Goal: Information Seeking & Learning: Learn about a topic

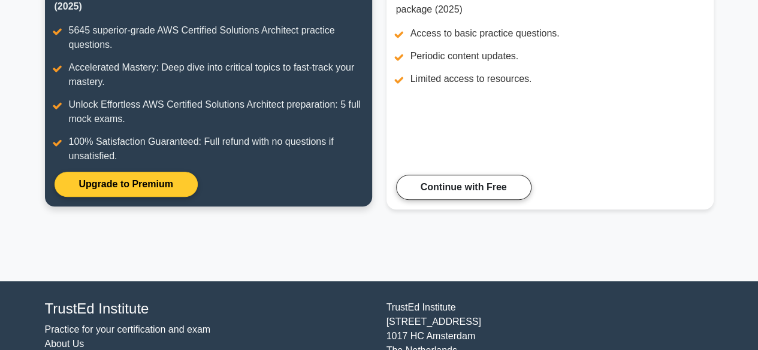
scroll to position [204, 0]
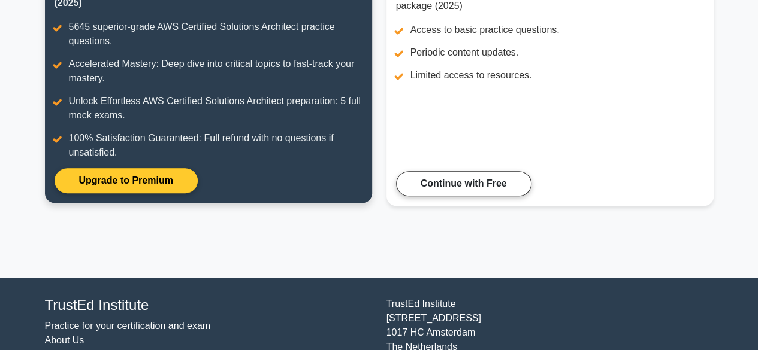
click at [173, 184] on link "Upgrade to Premium" at bounding box center [126, 180] width 143 height 25
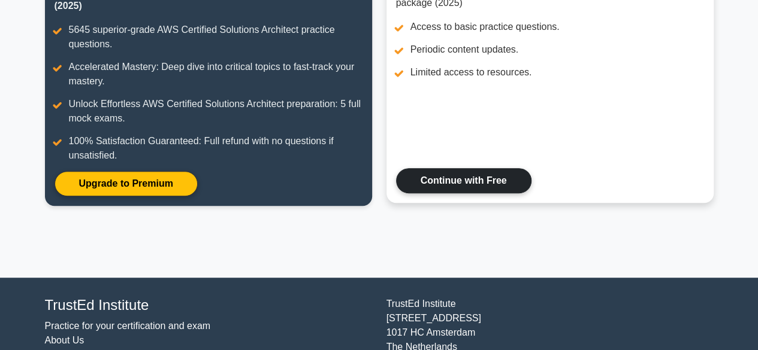
click at [465, 180] on link "Continue with Free" at bounding box center [463, 180] width 135 height 25
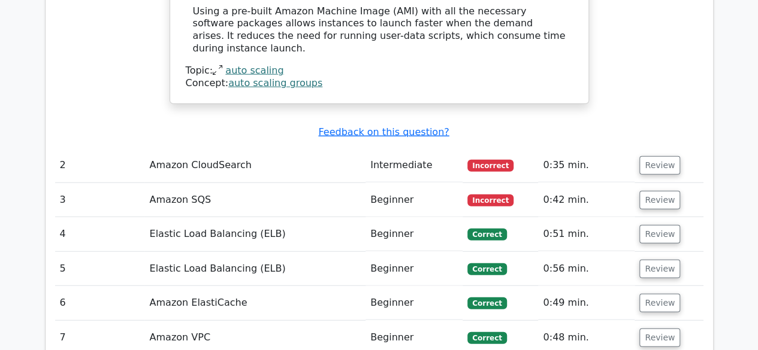
scroll to position [1408, 0]
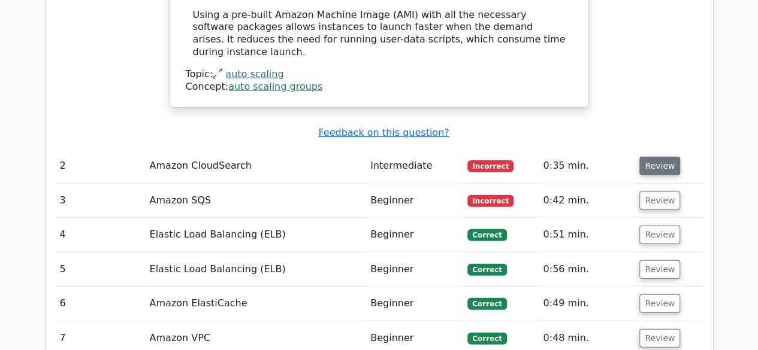
click at [667, 157] on button "Review" at bounding box center [659, 166] width 41 height 19
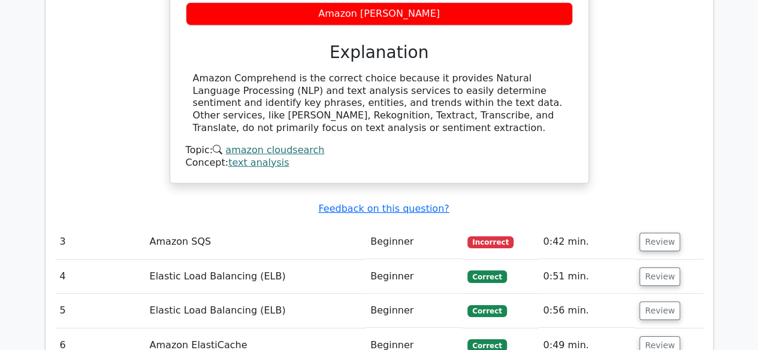
scroll to position [1793, 0]
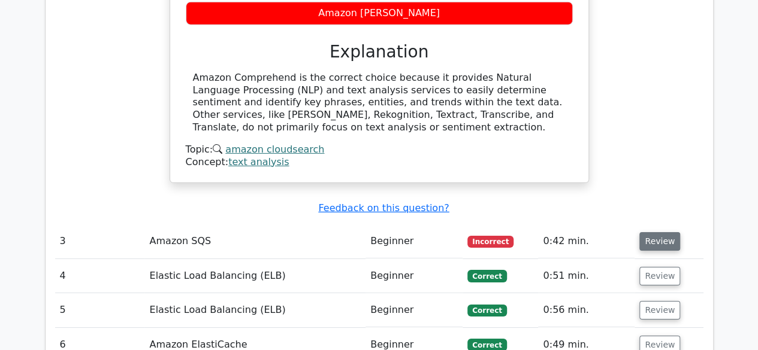
click at [659, 232] on button "Review" at bounding box center [659, 241] width 41 height 19
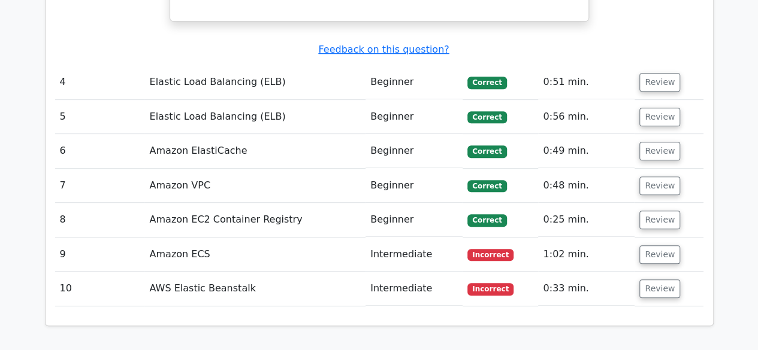
scroll to position [2514, 0]
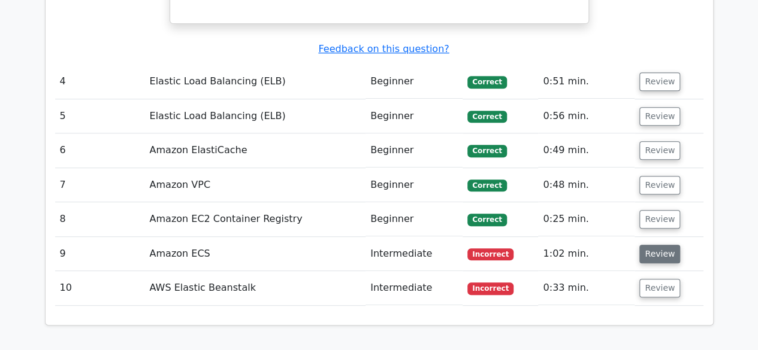
click at [660, 245] on button "Review" at bounding box center [659, 254] width 41 height 19
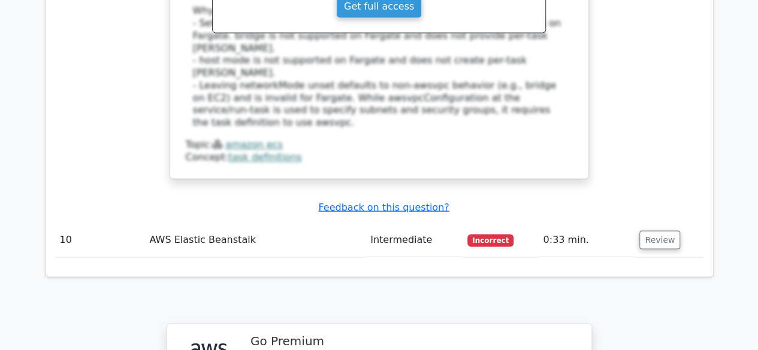
scroll to position [3220, 0]
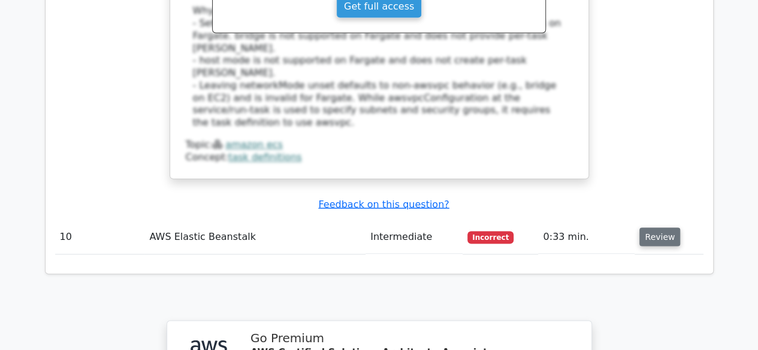
click at [656, 228] on button "Review" at bounding box center [659, 237] width 41 height 19
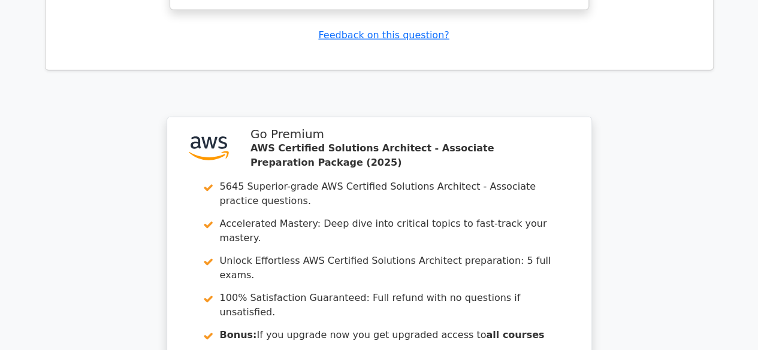
scroll to position [4017, 0]
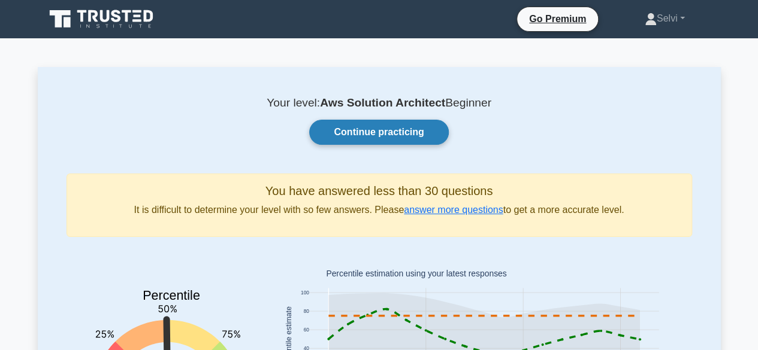
click at [418, 138] on link "Continue practicing" at bounding box center [378, 132] width 139 height 25
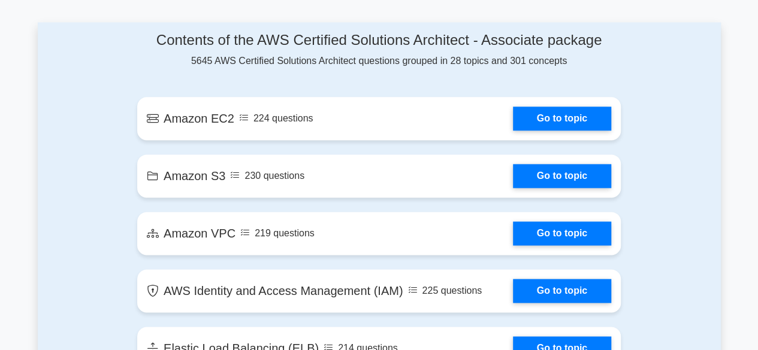
scroll to position [743, 0]
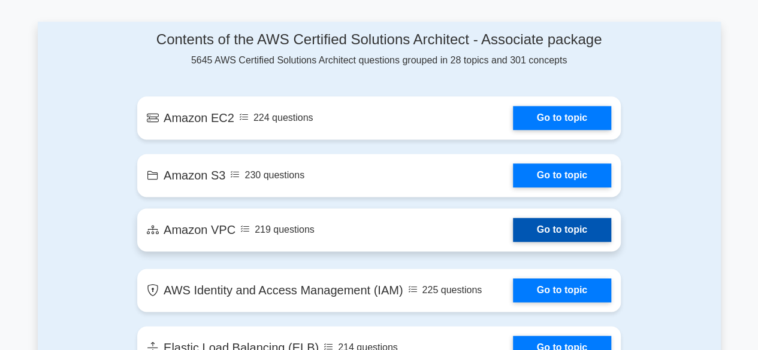
click at [538, 227] on link "Go to topic" at bounding box center [562, 230] width 98 height 24
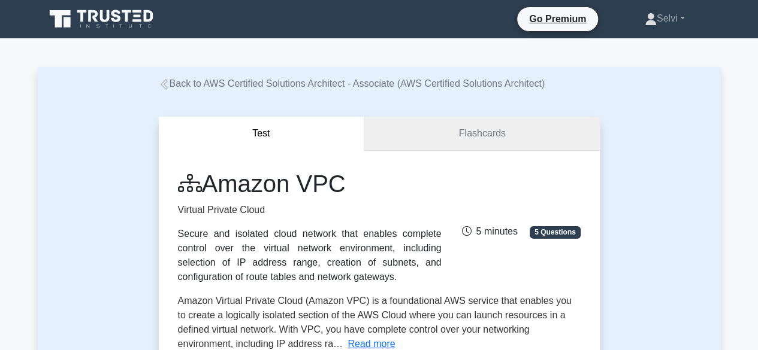
click at [467, 132] on link "Flashcards" at bounding box center [481, 134] width 235 height 34
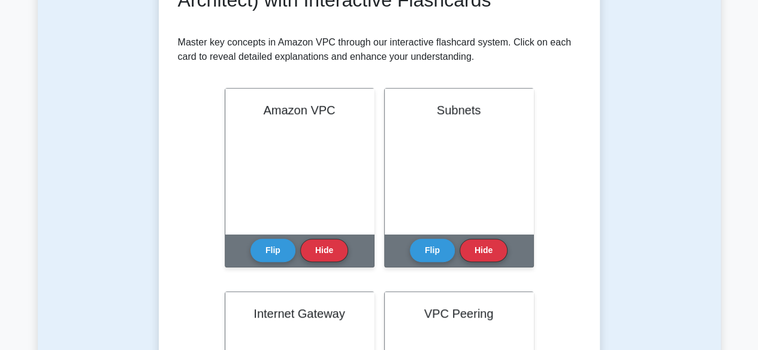
scroll to position [216, 0]
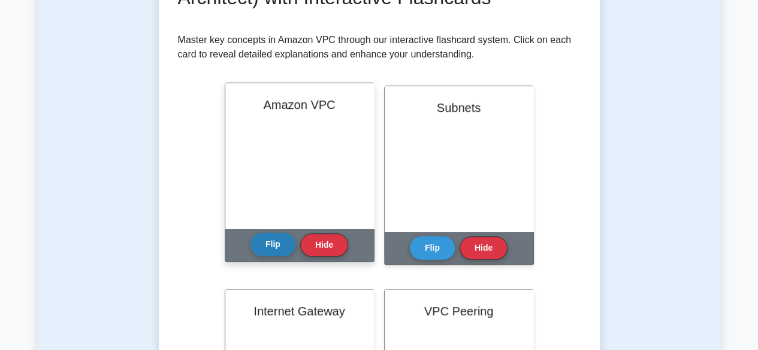
click at [274, 244] on button "Flip" at bounding box center [272, 244] width 45 height 23
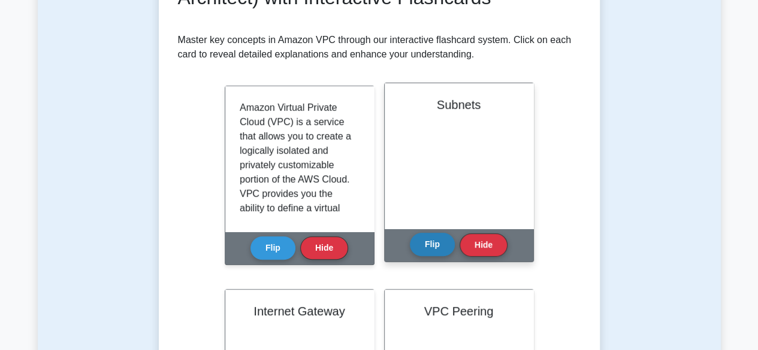
click at [440, 243] on button "Flip" at bounding box center [432, 244] width 45 height 23
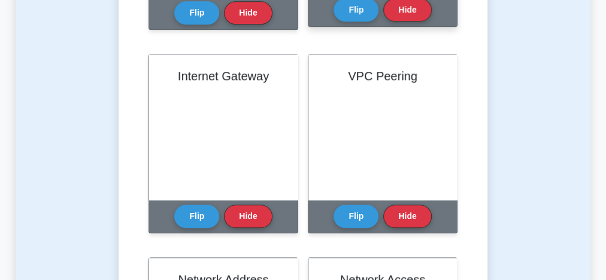
scroll to position [504, 0]
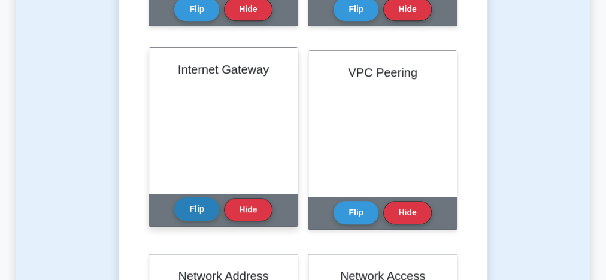
click at [210, 209] on button "Flip" at bounding box center [196, 209] width 45 height 23
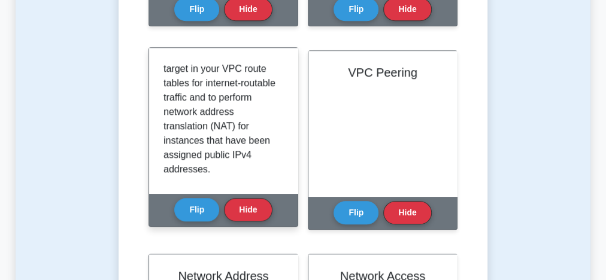
scroll to position [136, 0]
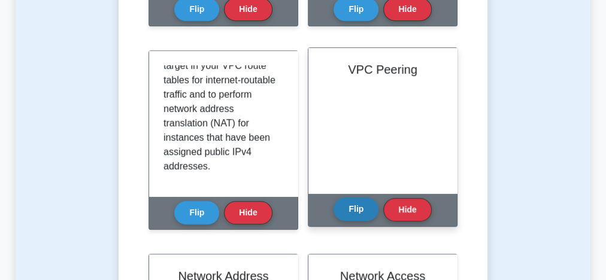
click at [350, 204] on button "Flip" at bounding box center [356, 209] width 45 height 23
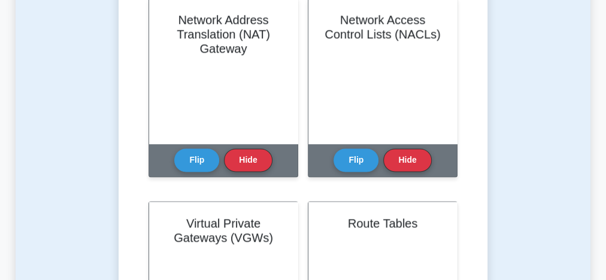
scroll to position [769, 0]
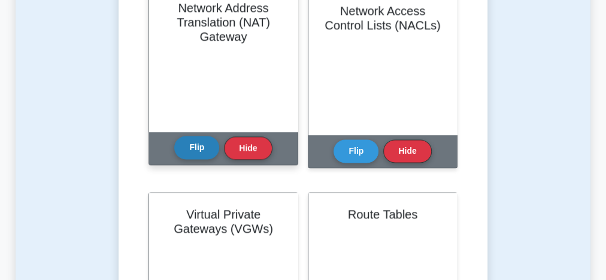
click at [206, 153] on button "Flip" at bounding box center [196, 147] width 45 height 23
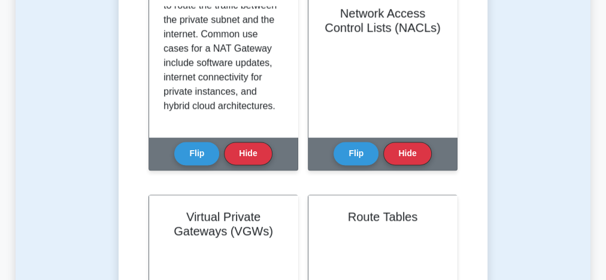
scroll to position [770, 0]
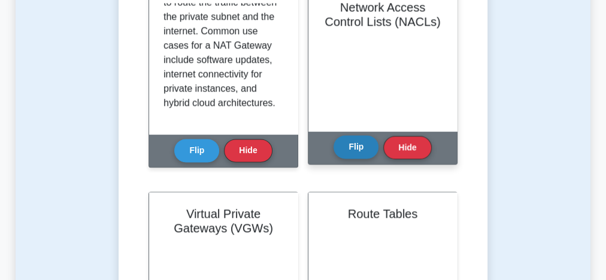
click at [358, 152] on button "Flip" at bounding box center [356, 146] width 45 height 23
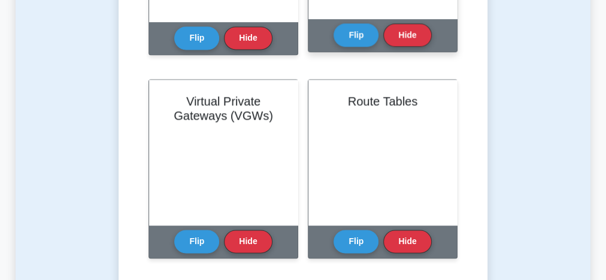
scroll to position [882, 0]
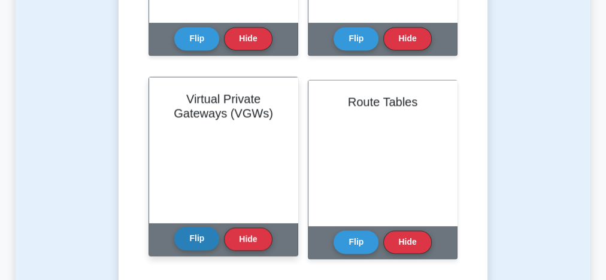
click at [207, 247] on button "Flip" at bounding box center [196, 238] width 45 height 23
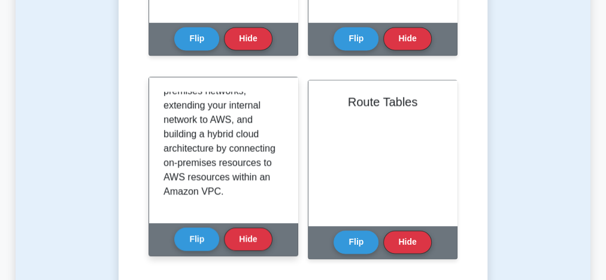
scroll to position [423, 0]
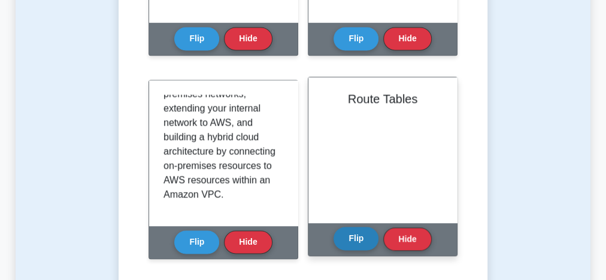
click at [362, 238] on button "Flip" at bounding box center [356, 238] width 45 height 23
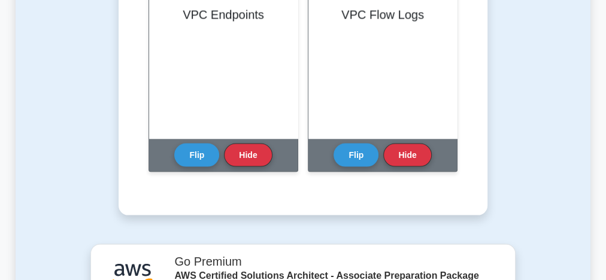
scroll to position [1183, 0]
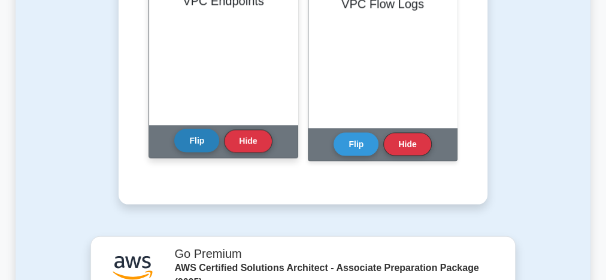
click at [197, 144] on button "Flip" at bounding box center [196, 140] width 45 height 23
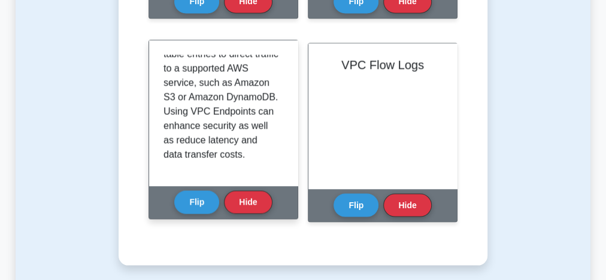
scroll to position [1124, 0]
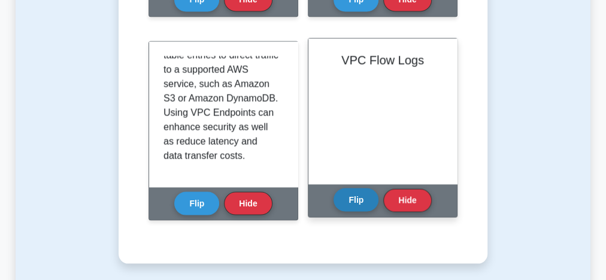
click at [360, 196] on button "Flip" at bounding box center [356, 199] width 45 height 23
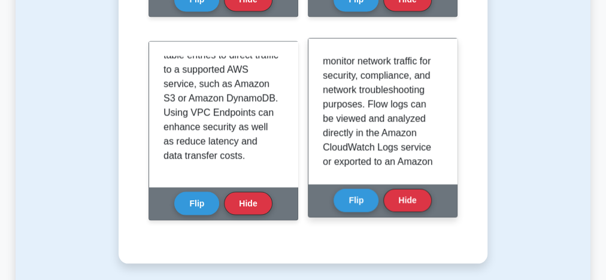
scroll to position [160, 0]
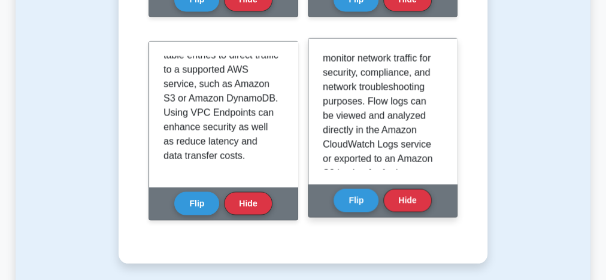
click at [391, 151] on p "VPC Flow Logs is a feature that captures information about the IP traffic going…" at bounding box center [380, 101] width 115 height 417
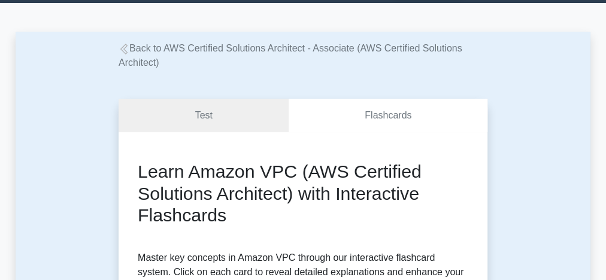
scroll to position [0, 0]
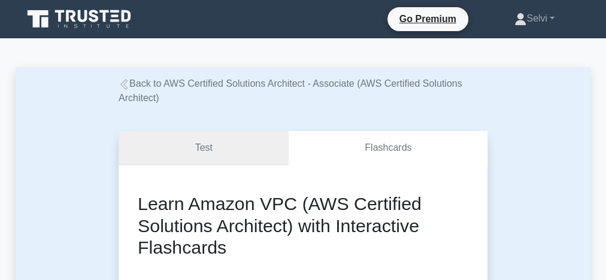
click at [199, 145] on link "Test" at bounding box center [204, 148] width 170 height 34
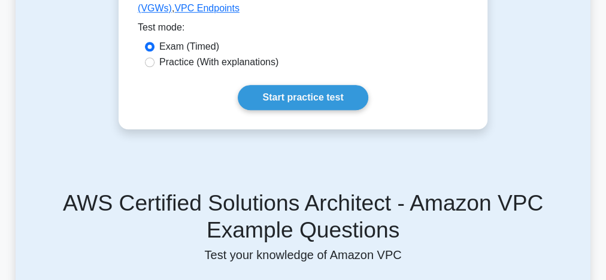
scroll to position [436, 0]
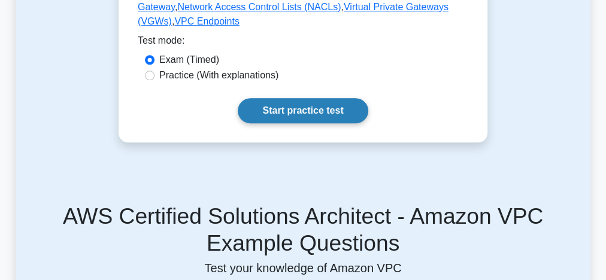
click at [300, 98] on link "Start practice test" at bounding box center [303, 110] width 130 height 25
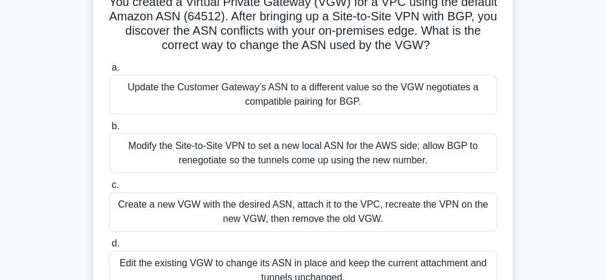
scroll to position [105, 0]
click at [259, 211] on div "Create a new VGW with the desired ASN, attach it to the VPC, recreate the VPN o…" at bounding box center [303, 213] width 388 height 40
click at [109, 190] on input "c. Create a new VGW with the desired ASN, attach it to the VPC, recreate the VP…" at bounding box center [109, 186] width 0 height 8
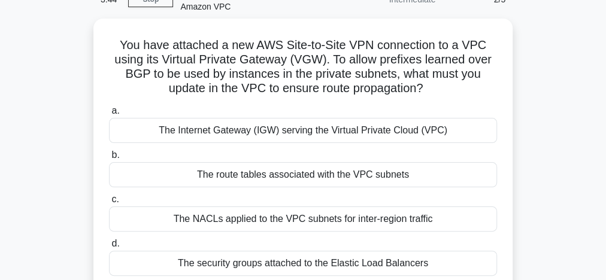
scroll to position [60, 0]
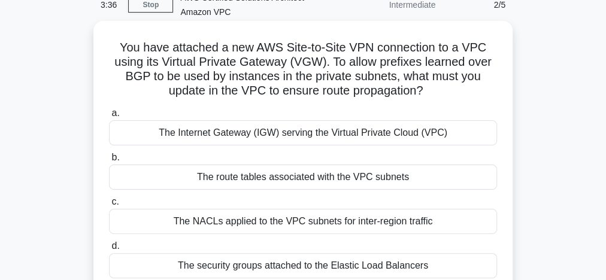
click at [272, 178] on div "The route tables associated with the VPC subnets" at bounding box center [303, 177] width 388 height 25
click at [109, 162] on input "b. The route tables associated with the VPC subnets" at bounding box center [109, 158] width 0 height 8
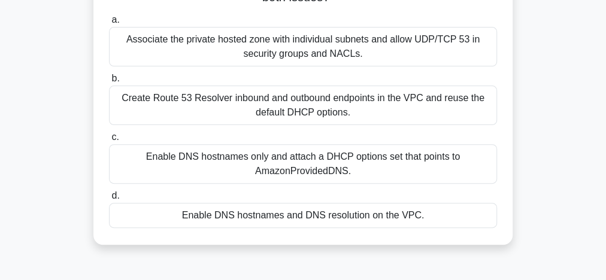
scroll to position [159, 0]
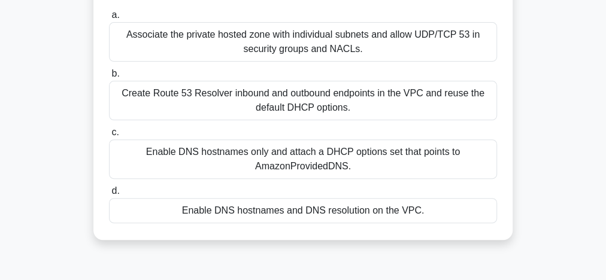
click at [335, 167] on div "Enable DNS hostnames only and attach a DHCP options set that points to AmazonPr…" at bounding box center [303, 160] width 388 height 40
click at [109, 137] on input "c. Enable DNS hostnames only and attach a DHCP options set that points to Amazo…" at bounding box center [109, 133] width 0 height 8
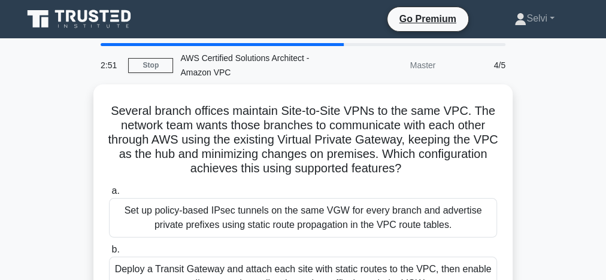
scroll to position [0, 0]
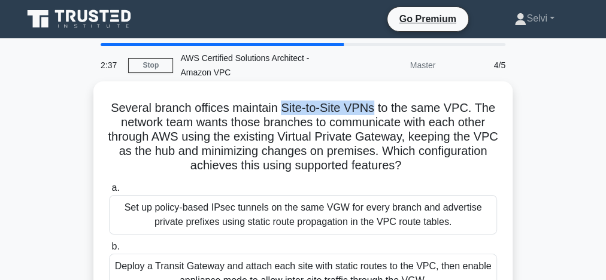
drag, startPoint x: 285, startPoint y: 109, endPoint x: 378, endPoint y: 103, distance: 93.0
click at [378, 103] on h5 "Several branch offices maintain Site-to-Site VPNs to the same VPC. The network …" at bounding box center [303, 137] width 391 height 73
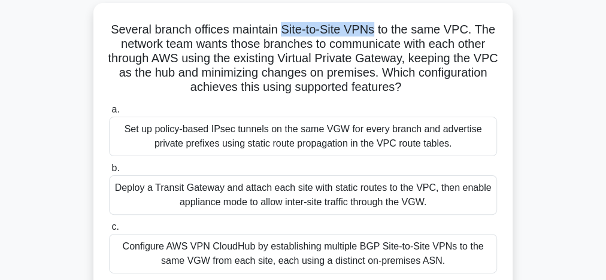
scroll to position [93, 0]
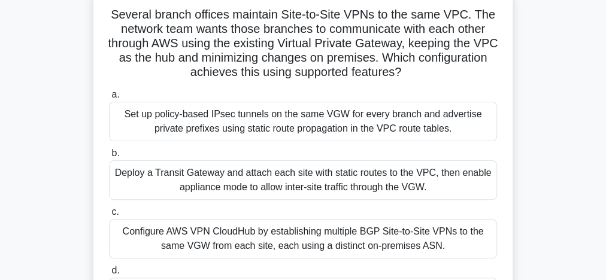
click at [295, 241] on div "Configure AWS VPN CloudHub by establishing multiple BGP Site-to-Site VPNs to th…" at bounding box center [303, 239] width 388 height 40
click at [109, 216] on input "c. Configure AWS VPN CloudHub by establishing multiple BGP Site-to-Site VPNs to…" at bounding box center [109, 212] width 0 height 8
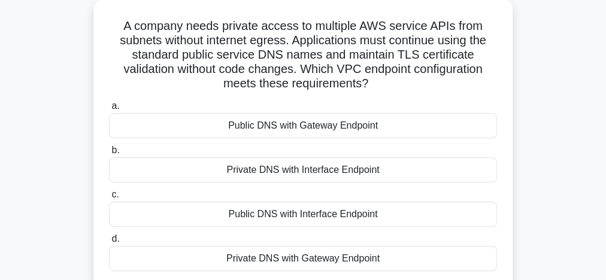
scroll to position [82, 0]
click at [296, 259] on div "Private DNS with Gateway Endpoint" at bounding box center [303, 258] width 388 height 25
click at [109, 243] on input "d. Private DNS with Gateway Endpoint" at bounding box center [109, 239] width 0 height 8
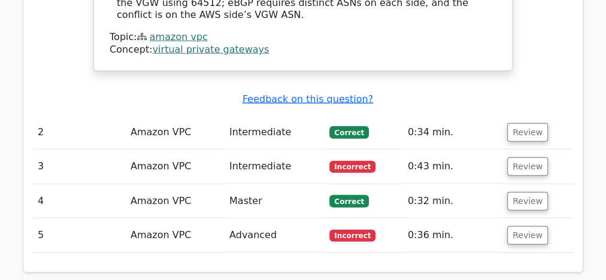
scroll to position [1496, 0]
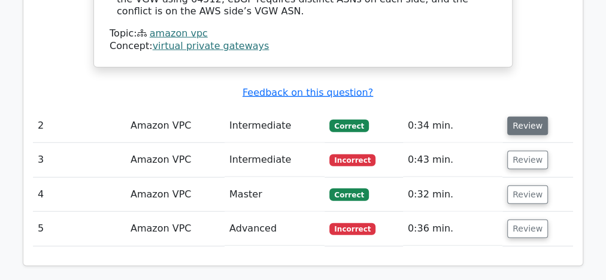
click at [517, 117] on button "Review" at bounding box center [527, 126] width 41 height 19
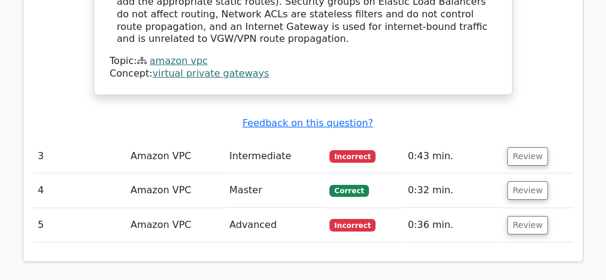
scroll to position [1991, 0]
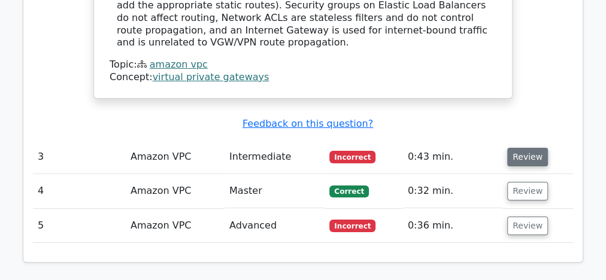
click at [533, 148] on button "Review" at bounding box center [527, 157] width 41 height 19
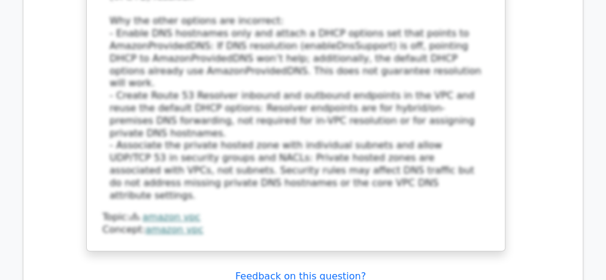
scroll to position [2637, 0]
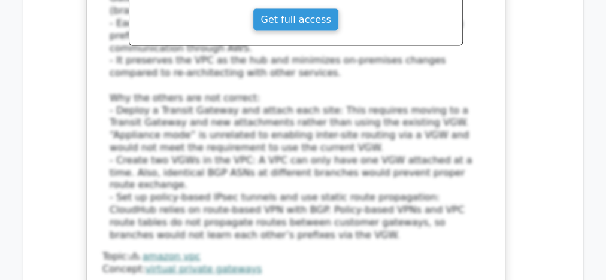
scroll to position [3438, 0]
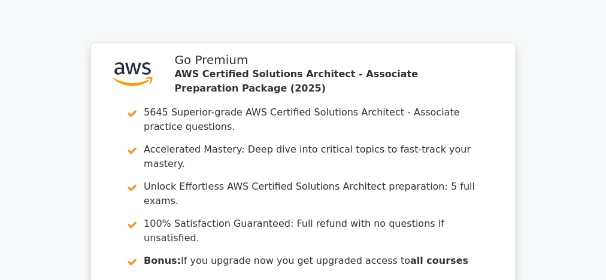
scroll to position [4358, 0]
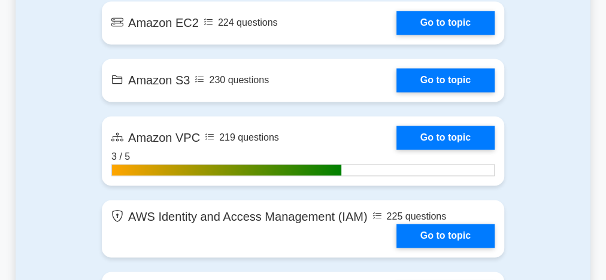
scroll to position [854, 0]
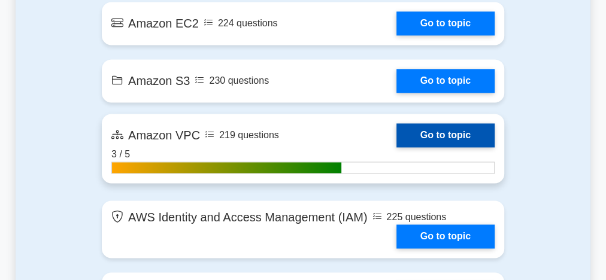
click at [429, 135] on link "Go to topic" at bounding box center [446, 135] width 98 height 24
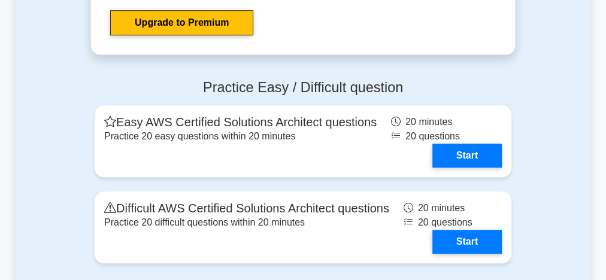
scroll to position [2727, 0]
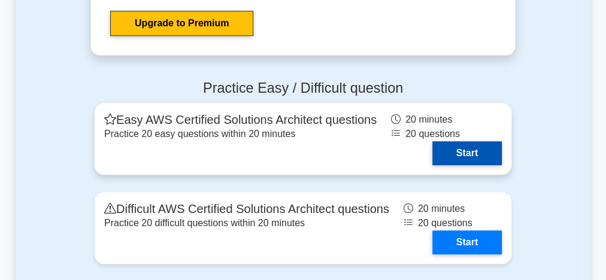
click at [477, 144] on link "Start" at bounding box center [466, 153] width 69 height 24
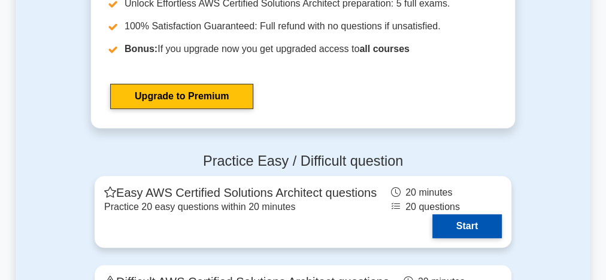
scroll to position [2650, 0]
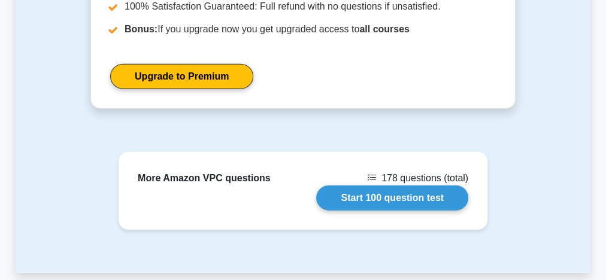
scroll to position [1414, 0]
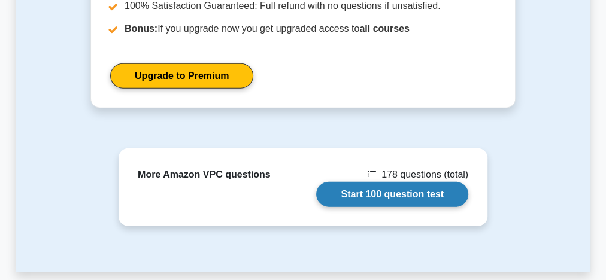
click at [396, 182] on link "Start 100 question test" at bounding box center [392, 194] width 152 height 25
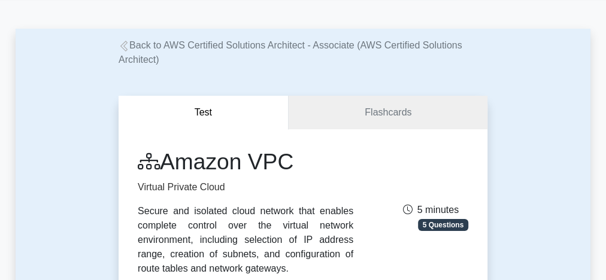
scroll to position [0, 0]
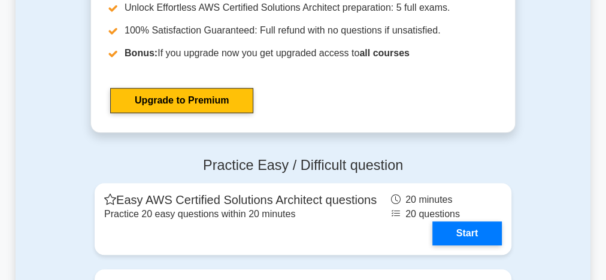
scroll to position [2698, 0]
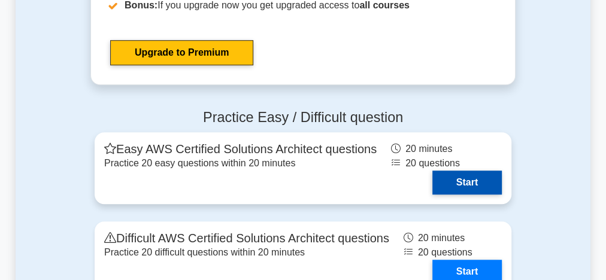
click at [456, 177] on link "Start" at bounding box center [466, 183] width 69 height 24
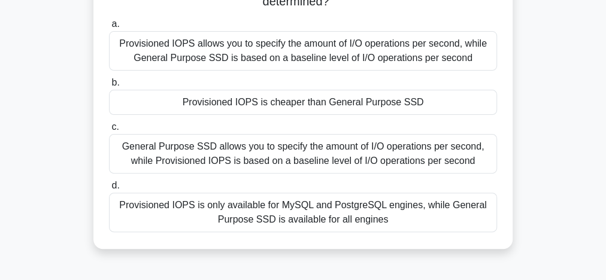
scroll to position [78, 0]
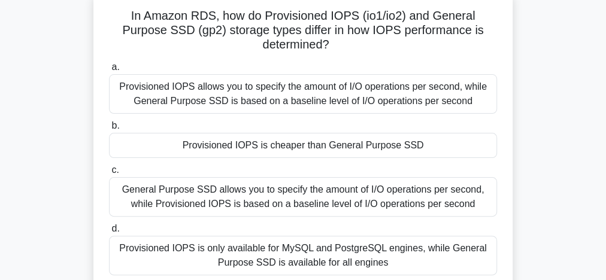
click at [329, 95] on div "Provisioned IOPS allows you to specify the amount of I/O operations per second,…" at bounding box center [303, 94] width 388 height 40
click at [109, 71] on input "a. Provisioned IOPS allows you to specify the amount of I/O operations per seco…" at bounding box center [109, 67] width 0 height 8
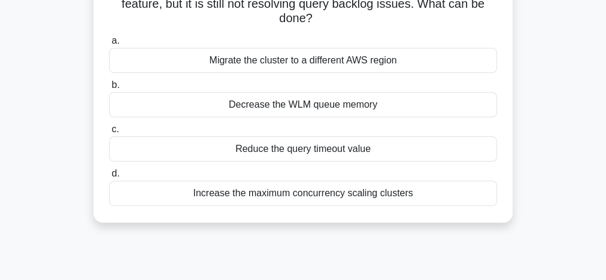
scroll to position [122, 0]
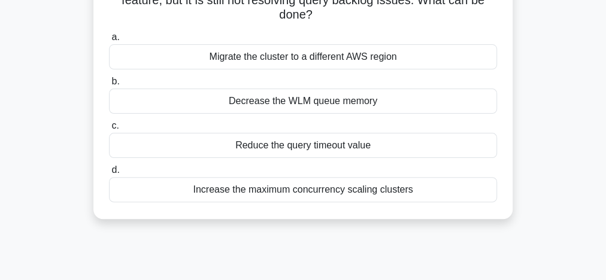
click at [418, 187] on div "Increase the maximum concurrency scaling clusters" at bounding box center [303, 189] width 388 height 25
click at [109, 174] on input "d. Increase the maximum concurrency scaling clusters" at bounding box center [109, 171] width 0 height 8
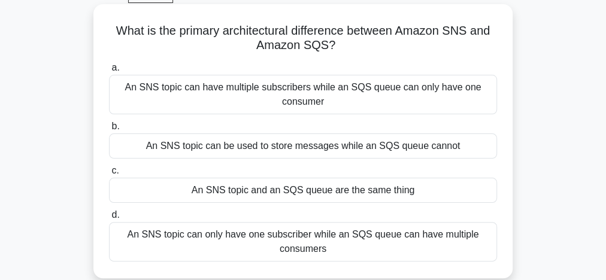
scroll to position [62, 0]
click at [416, 248] on div "An SNS topic can only have one subscriber while an SQS queue can have multiple …" at bounding box center [303, 243] width 388 height 40
click at [109, 220] on input "d. An SNS topic can only have one subscriber while an SQS queue can have multip…" at bounding box center [109, 216] width 0 height 8
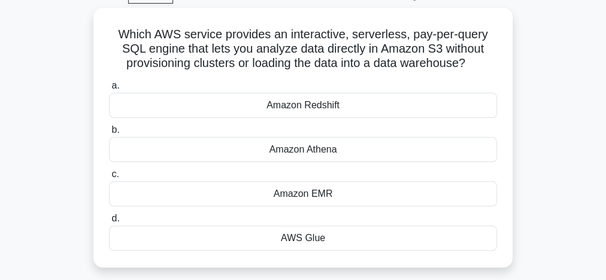
scroll to position [0, 0]
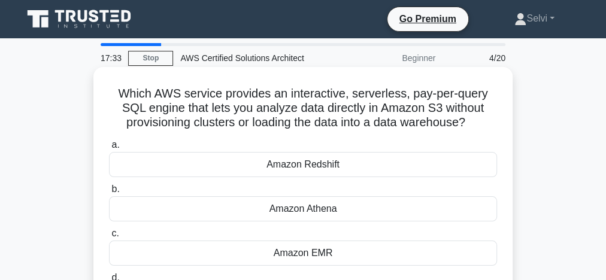
click at [355, 211] on div "Amazon Athena" at bounding box center [303, 208] width 388 height 25
click at [109, 193] on input "b. Amazon Athena" at bounding box center [109, 190] width 0 height 8
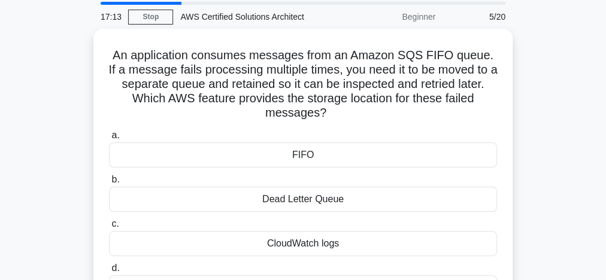
scroll to position [58, 0]
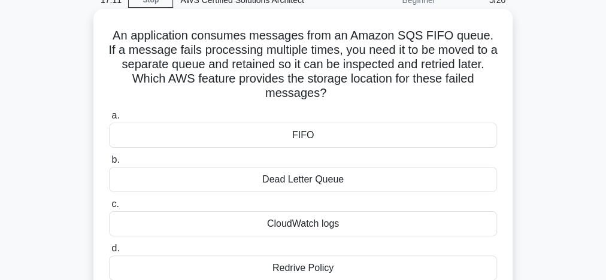
click at [353, 180] on div "Dead Letter Queue" at bounding box center [303, 179] width 388 height 25
click at [109, 164] on input "b. Dead Letter Queue" at bounding box center [109, 160] width 0 height 8
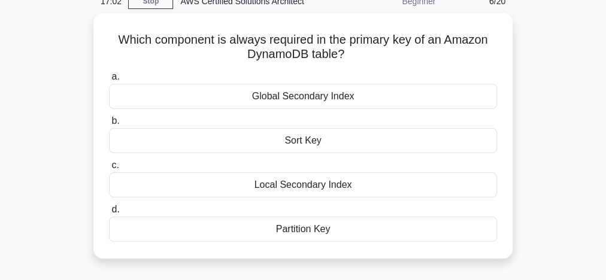
scroll to position [60, 0]
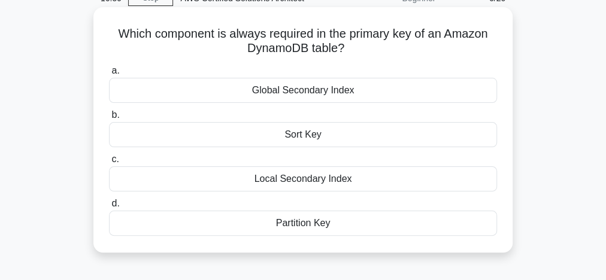
click at [313, 220] on div "Partition Key" at bounding box center [303, 223] width 388 height 25
click at [109, 208] on input "d. Partition Key" at bounding box center [109, 204] width 0 height 8
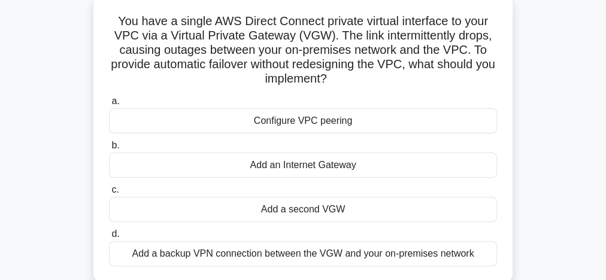
scroll to position [72, 0]
click at [353, 255] on div "Add a backup VPN connection between the VGW and your on-premises network" at bounding box center [303, 253] width 388 height 25
click at [109, 238] on input "d. Add a backup VPN connection between the VGW and your on-premises network" at bounding box center [109, 235] width 0 height 8
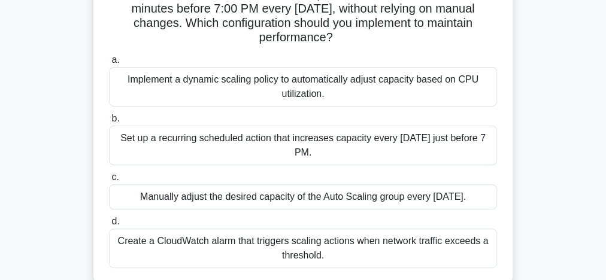
scroll to position [144, 0]
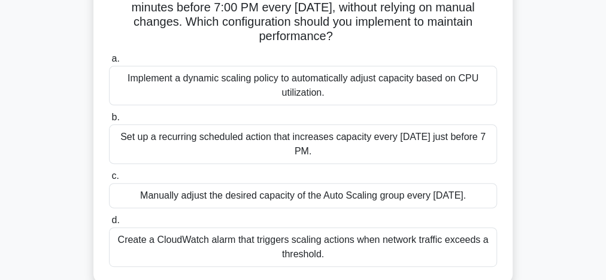
click at [397, 151] on div "Set up a recurring scheduled action that increases capacity every Sunday just b…" at bounding box center [303, 145] width 388 height 40
click at [109, 122] on input "b. Set up a recurring scheduled action that increases capacity every Sunday jus…" at bounding box center [109, 118] width 0 height 8
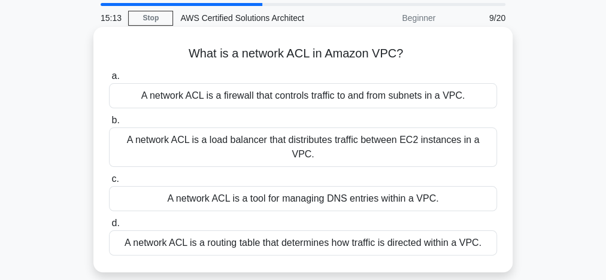
scroll to position [44, 0]
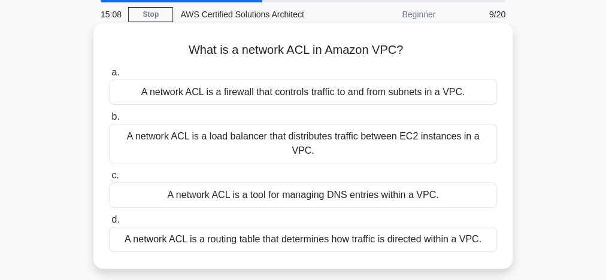
click at [373, 99] on div "A network ACL is a firewall that controls traffic to and from subnets in a VPC." at bounding box center [303, 92] width 388 height 25
click at [109, 77] on input "a. A network ACL is a firewall that controls traffic to and from subnets in a V…" at bounding box center [109, 73] width 0 height 8
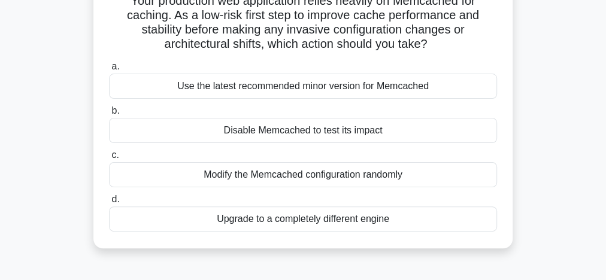
scroll to position [93, 0]
click at [314, 83] on div "Use the latest recommended minor version for Memcached" at bounding box center [303, 85] width 388 height 25
click at [109, 70] on input "a. Use the latest recommended minor version for Memcached" at bounding box center [109, 66] width 0 height 8
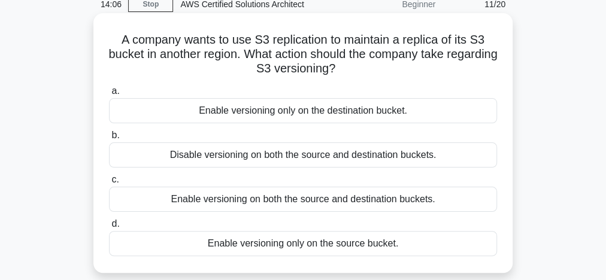
scroll to position [56, 0]
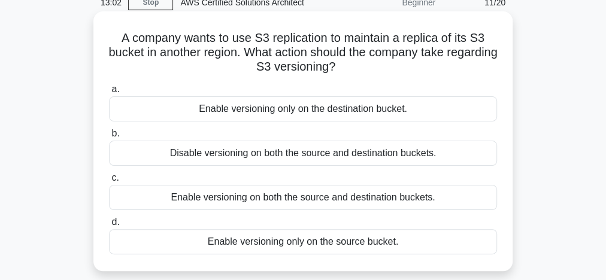
click at [307, 198] on div "Enable versioning on both the source and destination buckets." at bounding box center [303, 197] width 388 height 25
click at [109, 182] on input "c. Enable versioning on both the source and destination buckets." at bounding box center [109, 178] width 0 height 8
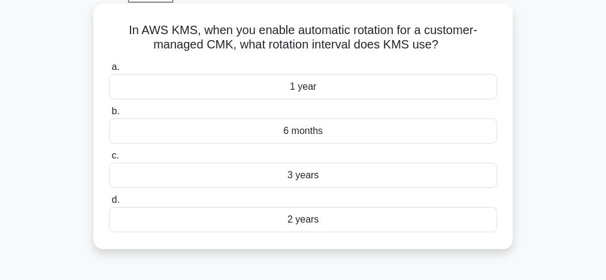
scroll to position [64, 0]
click at [326, 170] on div "3 years" at bounding box center [303, 174] width 388 height 25
click at [109, 159] on input "c. 3 years" at bounding box center [109, 156] width 0 height 8
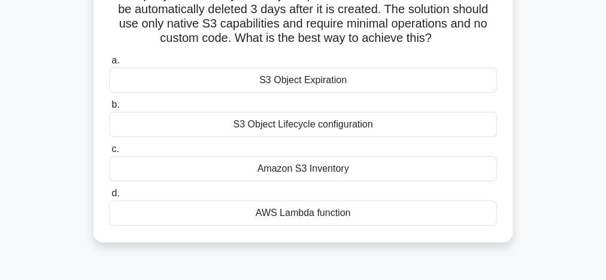
scroll to position [99, 0]
click at [347, 131] on div "S3 Object Lifecycle configuration" at bounding box center [303, 123] width 388 height 25
click at [109, 108] on input "b. S3 Object Lifecycle configuration" at bounding box center [109, 105] width 0 height 8
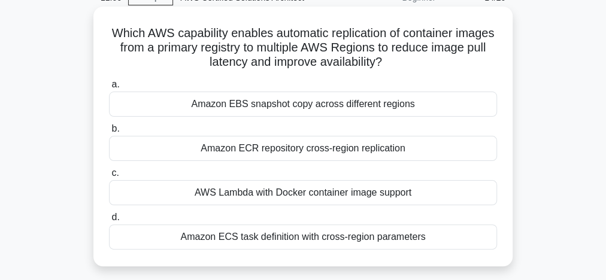
scroll to position [76, 0]
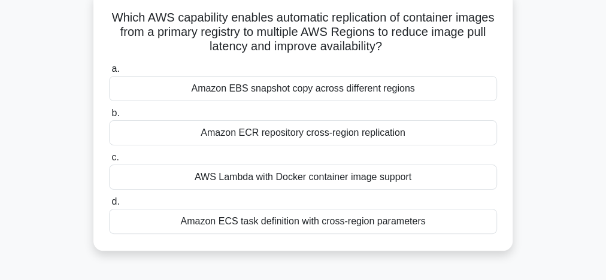
click at [336, 137] on div "Amazon ECR repository cross-region replication" at bounding box center [303, 132] width 388 height 25
click at [109, 117] on input "b. Amazon ECR repository cross-region replication" at bounding box center [109, 114] width 0 height 8
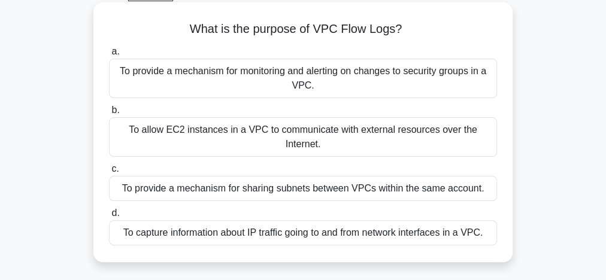
scroll to position [64, 0]
click at [347, 229] on div "To capture information about IP traffic going to and from network interfaces in…" at bounding box center [303, 233] width 388 height 25
click at [109, 218] on input "d. To capture information about IP traffic going to and from network interfaces…" at bounding box center [109, 214] width 0 height 8
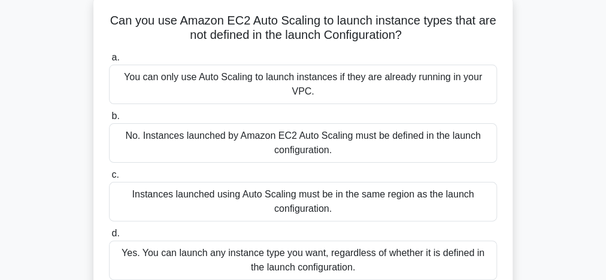
scroll to position [70, 0]
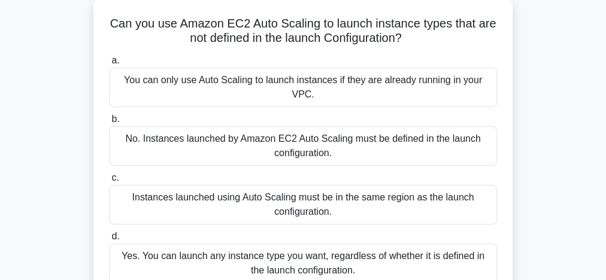
click at [369, 258] on div "Yes. You can launch any instance type you want, regardless of whether it is def…" at bounding box center [303, 264] width 388 height 40
click at [109, 241] on input "d. Yes. You can launch any instance type you want, regardless of whether it is …" at bounding box center [109, 237] width 0 height 8
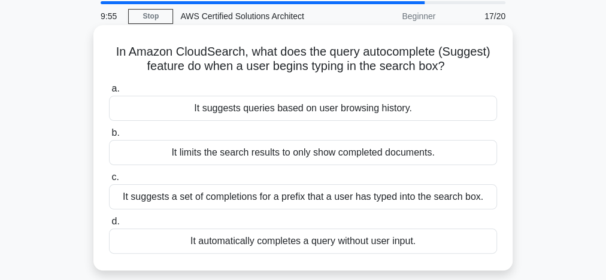
scroll to position [43, 0]
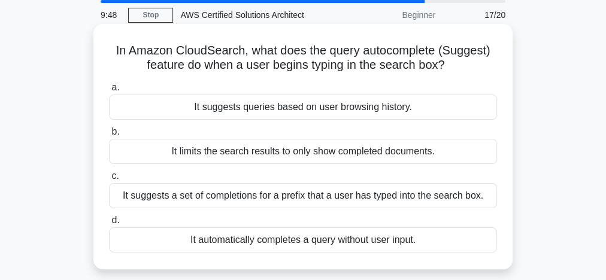
click at [323, 200] on div "It suggests a set of completions for a prefix that a user has typed into the se…" at bounding box center [303, 195] width 388 height 25
click at [109, 180] on input "c. It suggests a set of completions for a prefix that a user has typed into the…" at bounding box center [109, 177] width 0 height 8
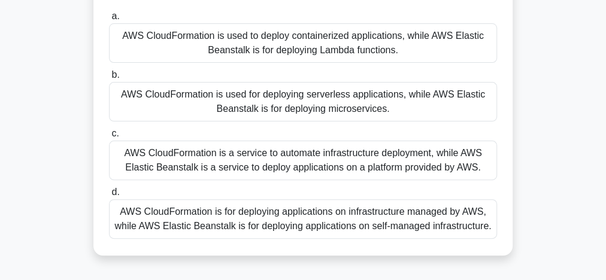
scroll to position [120, 0]
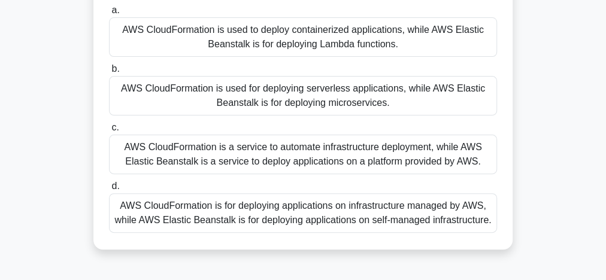
click at [327, 161] on div "AWS CloudFormation is a service to automate infrastructure deployment, while AW…" at bounding box center [303, 155] width 388 height 40
click at [109, 132] on input "c. AWS CloudFormation is a service to automate infrastructure deployment, while…" at bounding box center [109, 128] width 0 height 8
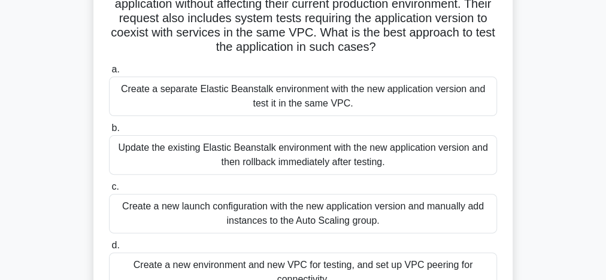
scroll to position [116, 0]
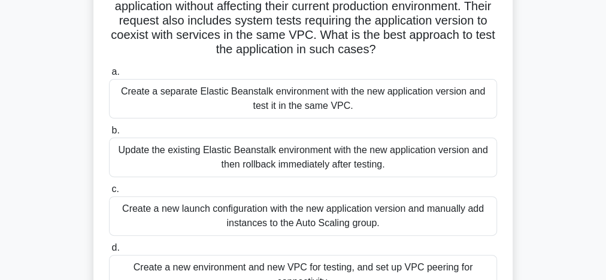
click at [313, 160] on div "Update the existing Elastic Beanstalk environment with the new application vers…" at bounding box center [303, 158] width 388 height 40
click at [109, 135] on input "b. Update the existing Elastic Beanstalk environment with the new application v…" at bounding box center [109, 131] width 0 height 8
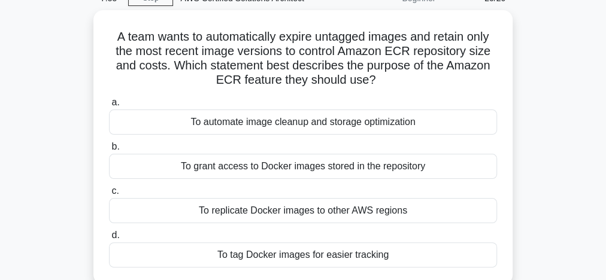
scroll to position [60, 0]
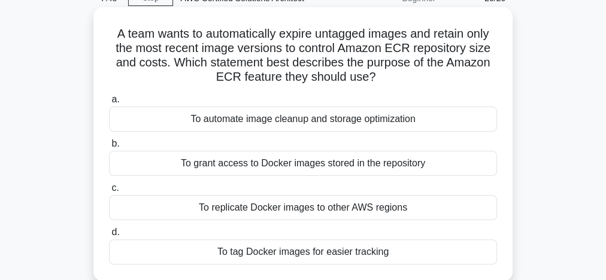
click at [333, 251] on div "To tag Docker images for easier tracking" at bounding box center [303, 252] width 388 height 25
click at [109, 237] on input "d. To tag Docker images for easier tracking" at bounding box center [109, 233] width 0 height 8
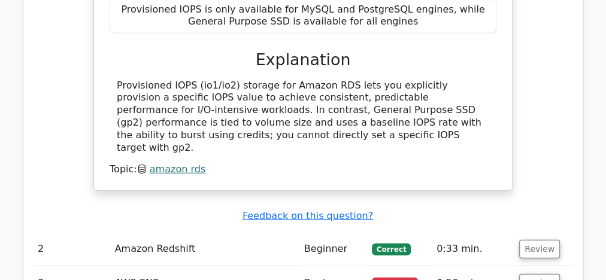
scroll to position [1569, 0]
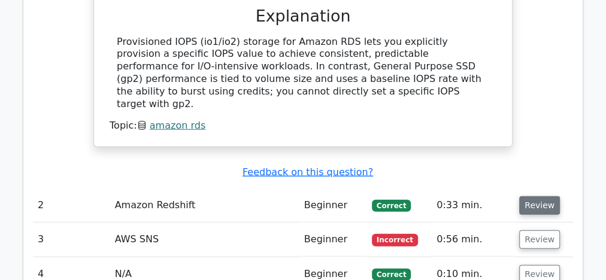
click at [547, 196] on button "Review" at bounding box center [539, 205] width 41 height 19
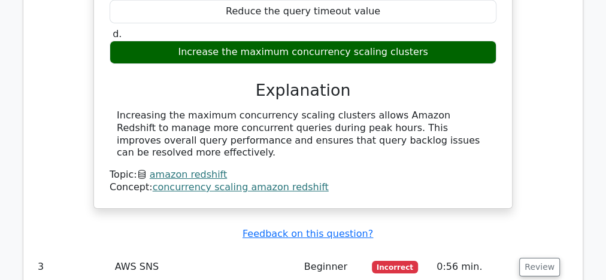
scroll to position [1971, 0]
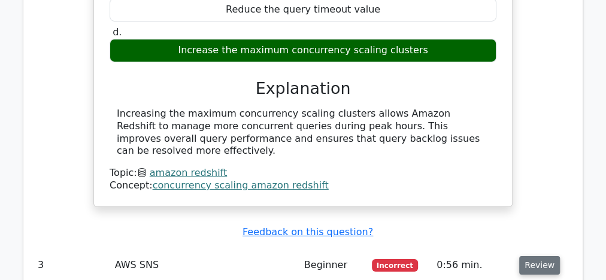
click at [535, 256] on button "Review" at bounding box center [539, 265] width 41 height 19
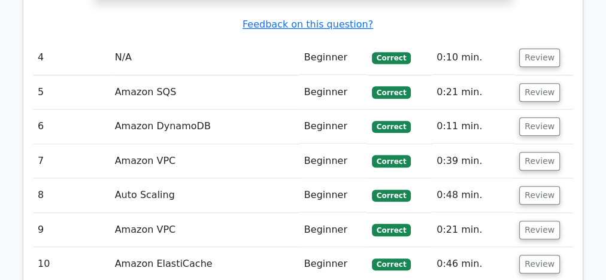
scroll to position [2727, 0]
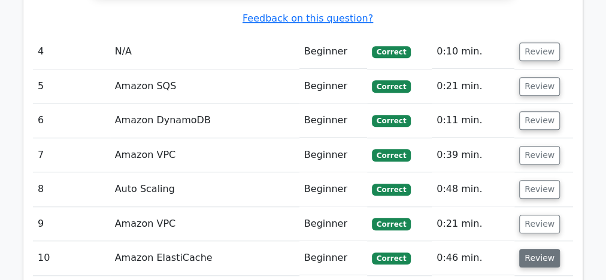
click at [538, 249] on button "Review" at bounding box center [539, 258] width 41 height 19
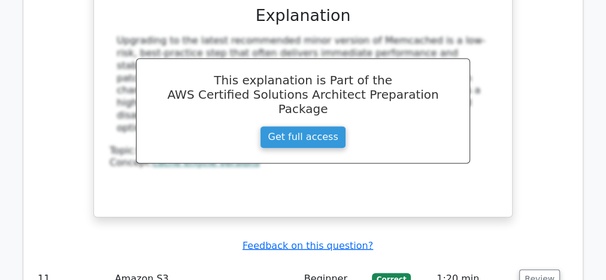
scroll to position [3267, 0]
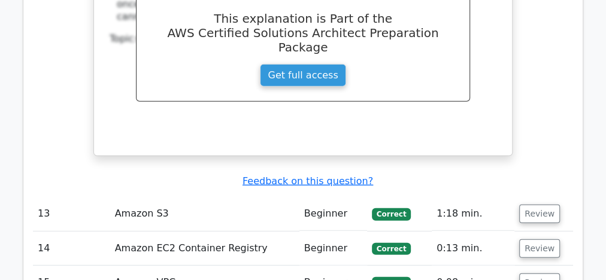
scroll to position [3882, 0]
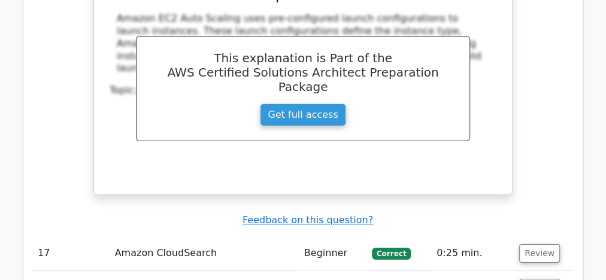
scroll to position [4535, 0]
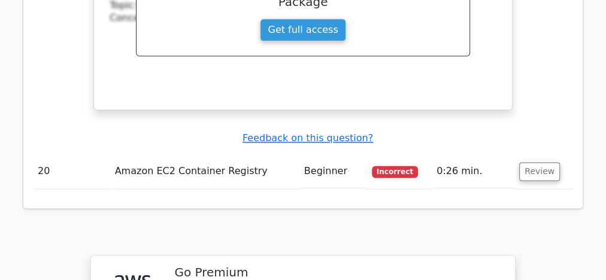
scroll to position [5301, 0]
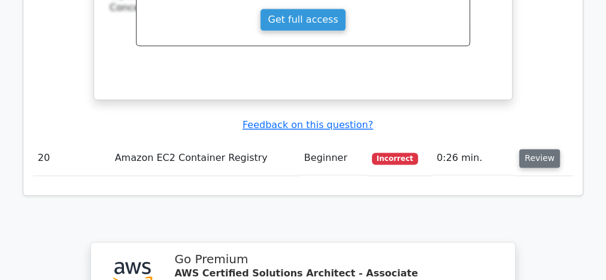
click at [527, 149] on button "Review" at bounding box center [539, 158] width 41 height 19
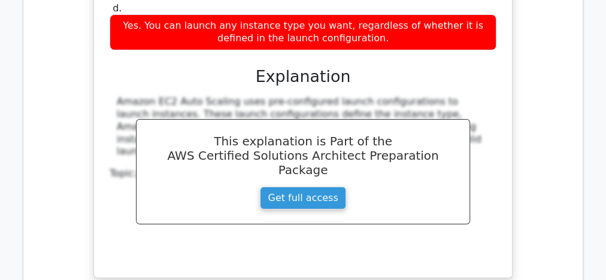
scroll to position [4454, 0]
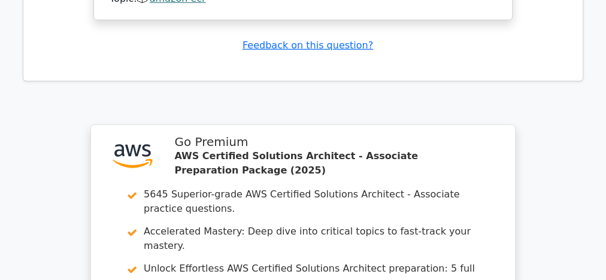
scroll to position [6493, 0]
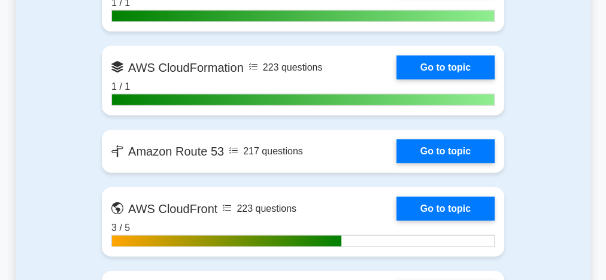
scroll to position [1155, 0]
